Goal: Task Accomplishment & Management: Complete application form

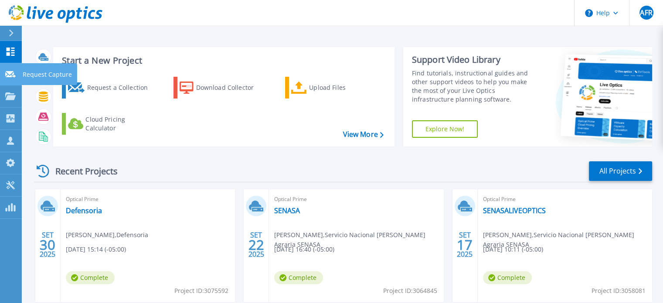
click at [49, 73] on p "Request Capture" at bounding box center [47, 74] width 49 height 23
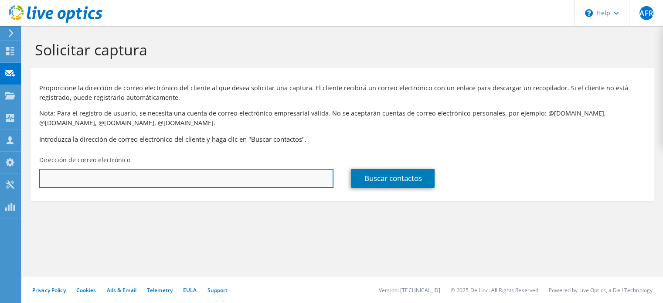
click at [263, 180] on input "text" at bounding box center [186, 178] width 294 height 19
type input "[EMAIL_ADDRESS][DOMAIN_NAME]"
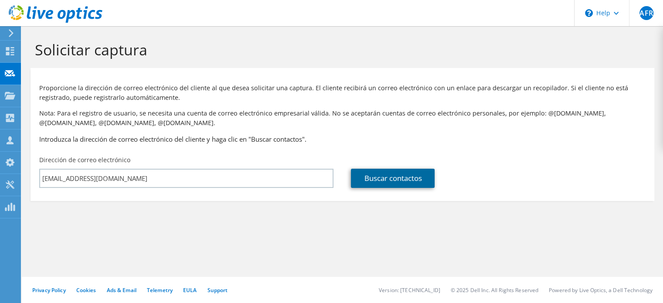
click at [399, 181] on link "Buscar contactos" at bounding box center [393, 178] width 84 height 19
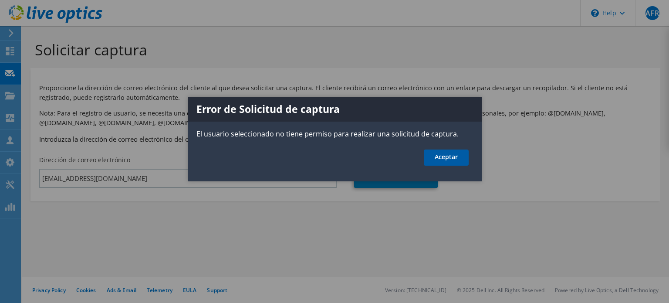
click at [449, 156] on link "Aceptar" at bounding box center [446, 157] width 45 height 16
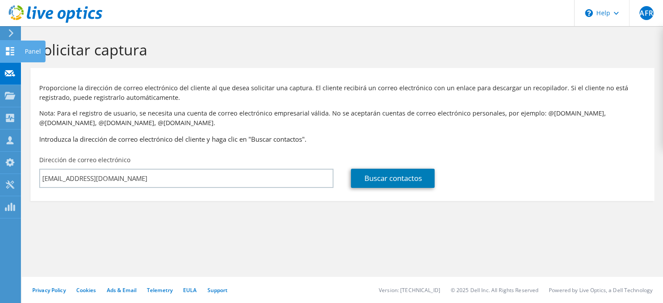
click at [20, 57] on div "Panel" at bounding box center [32, 52] width 25 height 22
click at [28, 53] on div "Panel" at bounding box center [32, 52] width 25 height 22
click at [30, 51] on div "Panel" at bounding box center [32, 52] width 25 height 22
